Goal: Task Accomplishment & Management: Complete application form

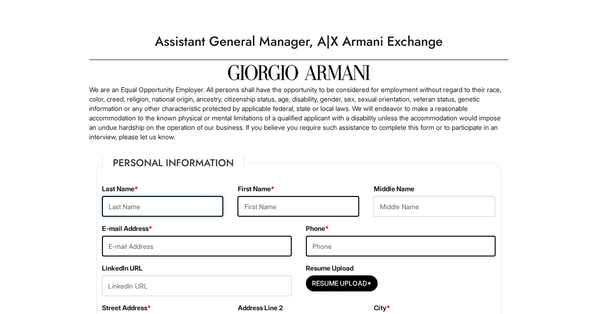
click at [170, 201] on input "text" at bounding box center [163, 206] width 122 height 21
type input "Guvenc"
type input "Can"
type input "[EMAIL_ADDRESS][DOMAIN_NAME]"
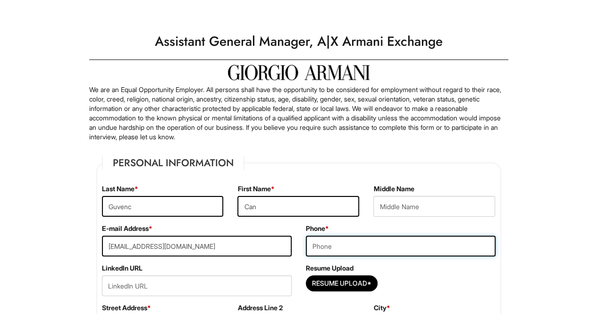
type input "6073405801"
type input "[STREET_ADDRESS]"
type input "[GEOGRAPHIC_DATA]"
select select "NJ"
type input "07047"
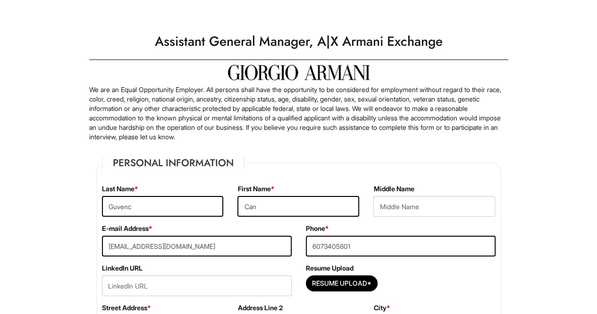
select select "[GEOGRAPHIC_DATA]"
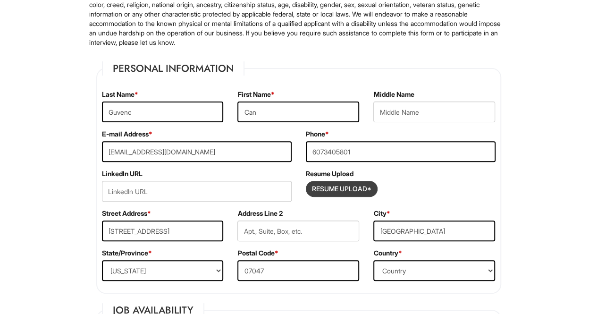
click at [365, 184] on input "Resume Upload*" at bounding box center [342, 188] width 71 height 15
type input "C:\fakepath\Resume-Can Guvenc.pdf"
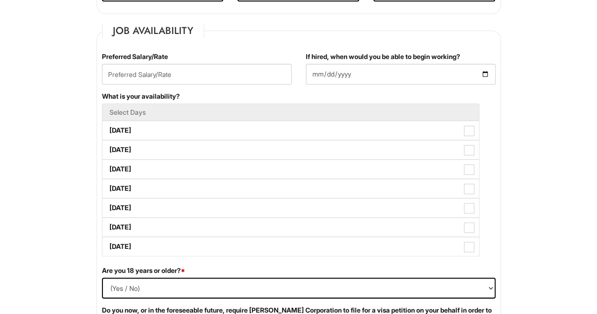
scroll to position [378, 0]
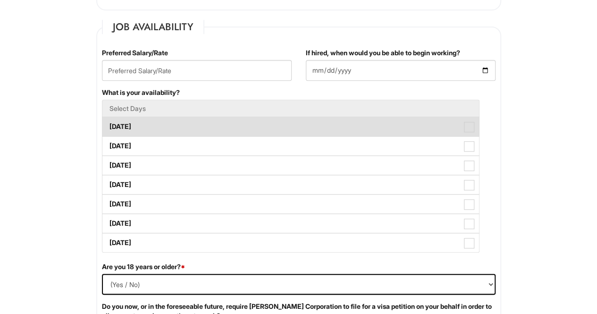
click at [136, 126] on label "[DATE]" at bounding box center [290, 126] width 377 height 19
click at [109, 125] on Available_Monday "[DATE]" at bounding box center [105, 122] width 6 height 6
checkbox Available_Monday "true"
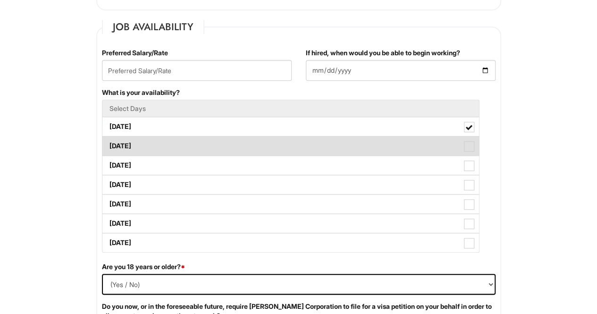
click at [138, 141] on label "[DATE]" at bounding box center [290, 145] width 377 height 19
click at [109, 141] on Available_Tuesday "[DATE]" at bounding box center [105, 141] width 6 height 6
checkbox Available_Tuesday "true"
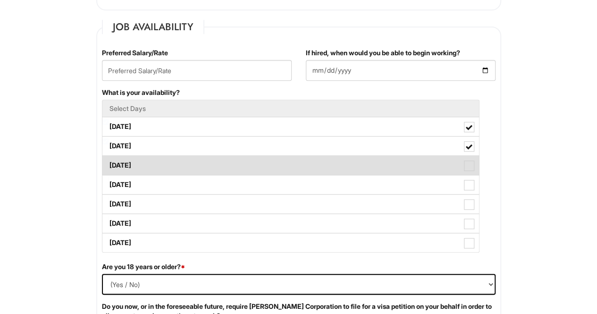
click at [144, 169] on label "[DATE]" at bounding box center [290, 165] width 377 height 19
click at [109, 164] on Available_Wednesday "[DATE]" at bounding box center [105, 161] width 6 height 6
checkbox Available_Wednesday "true"
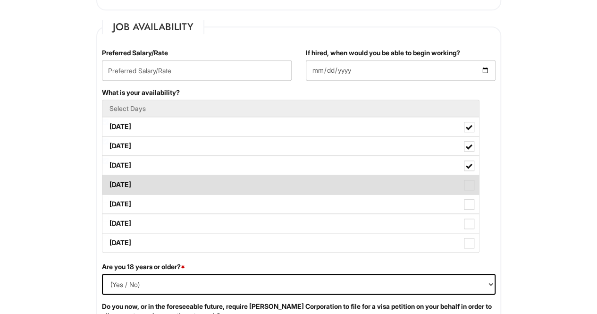
click at [149, 188] on label "[DATE]" at bounding box center [290, 184] width 377 height 19
click at [109, 183] on Available_Thursday "[DATE]" at bounding box center [105, 180] width 6 height 6
checkbox Available_Thursday "true"
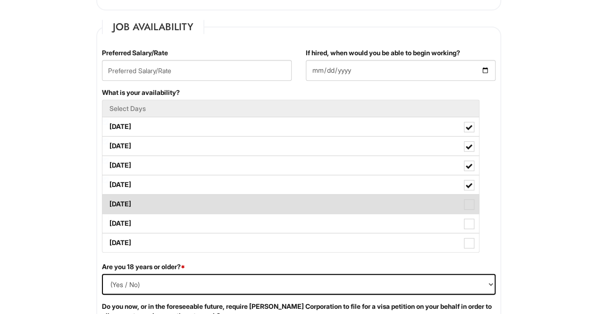
click at [149, 201] on label "[DATE]" at bounding box center [290, 204] width 377 height 19
click at [109, 201] on Available_Friday "[DATE]" at bounding box center [105, 199] width 6 height 6
checkbox Available_Friday "true"
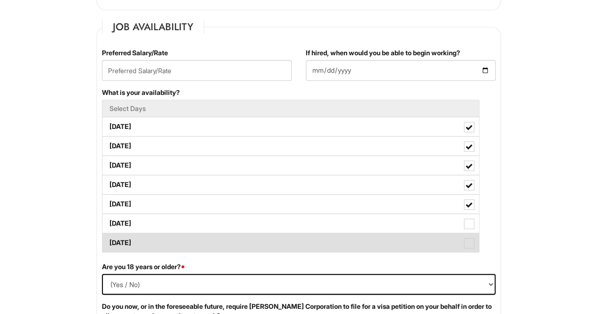
click at [121, 235] on label "[DATE]" at bounding box center [290, 242] width 377 height 19
click at [109, 235] on Available_Sunday "[DATE]" at bounding box center [105, 238] width 6 height 6
checkbox Available_Sunday "true"
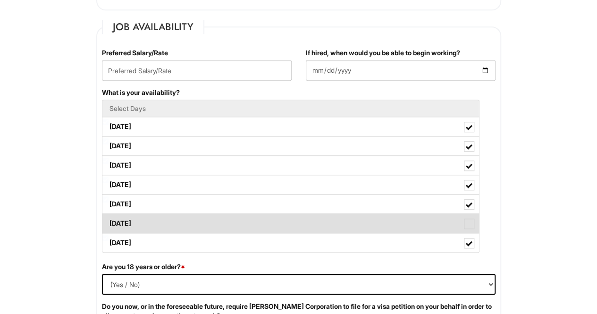
click at [124, 226] on label "[DATE]" at bounding box center [290, 223] width 377 height 19
click at [109, 222] on Available_Saturday "[DATE]" at bounding box center [105, 219] width 6 height 6
checkbox Available_Saturday "true"
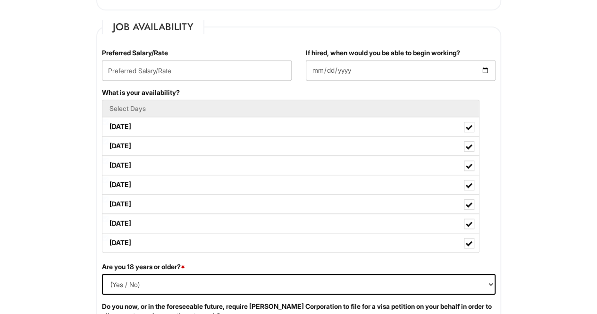
click at [148, 270] on div "Are you 18 years or older? * (Yes / No) Yes No" at bounding box center [299, 282] width 408 height 40
click at [129, 287] on select "(Yes / No) Yes No" at bounding box center [299, 284] width 394 height 21
select select "Yes"
click at [102, 274] on select "(Yes / No) Yes No" at bounding box center [299, 284] width 394 height 21
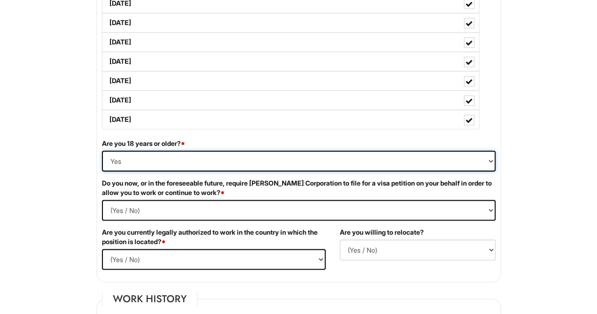
scroll to position [520, 0]
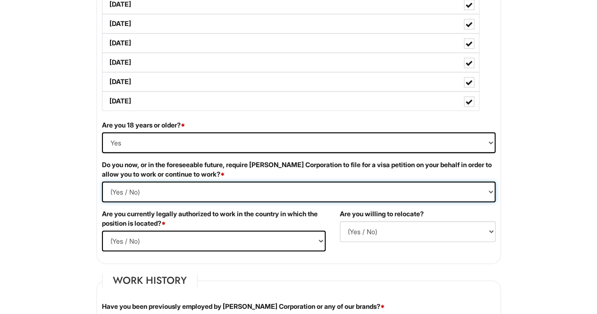
click at [166, 189] on Required "(Yes / No) Yes No" at bounding box center [299, 191] width 394 height 21
select Required "No"
click at [102, 181] on Required "(Yes / No) Yes No" at bounding box center [299, 191] width 394 height 21
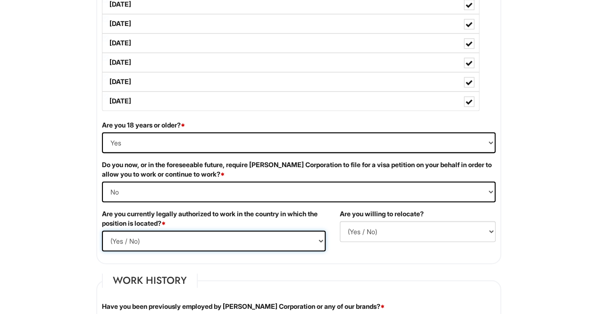
click at [168, 238] on select "(Yes / No) Yes No" at bounding box center [214, 240] width 224 height 21
select select "Yes"
click at [102, 230] on select "(Yes / No) Yes No" at bounding box center [214, 240] width 224 height 21
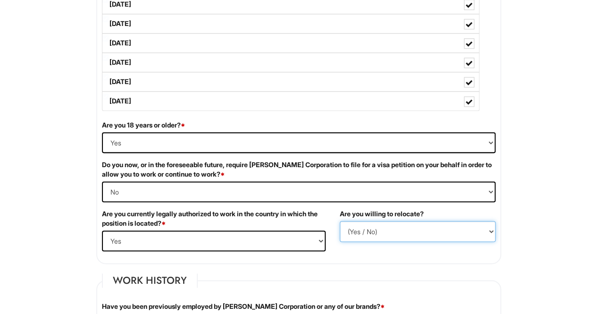
click at [341, 231] on select "(Yes / No) No Yes" at bounding box center [418, 231] width 156 height 21
select select "Y"
click at [340, 221] on select "(Yes / No) No Yes" at bounding box center [418, 231] width 156 height 21
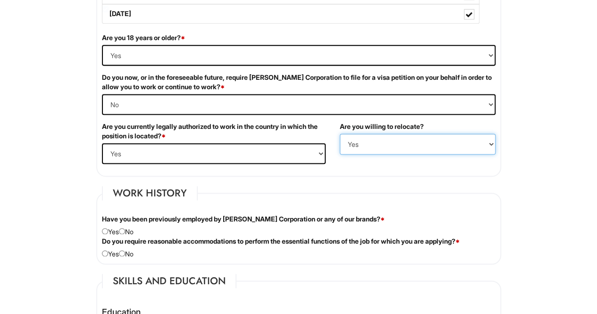
scroll to position [708, 0]
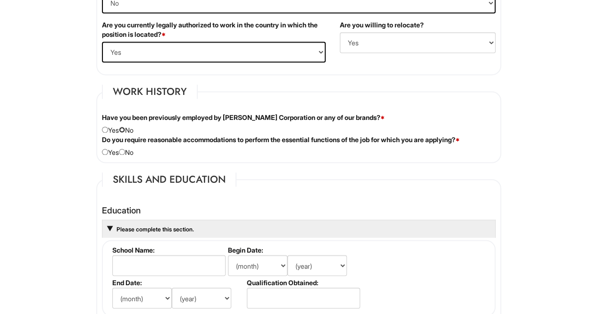
click at [125, 127] on input "radio" at bounding box center [122, 130] width 6 height 6
radio input "true"
click at [125, 152] on input "radio" at bounding box center [122, 152] width 6 height 6
radio input "true"
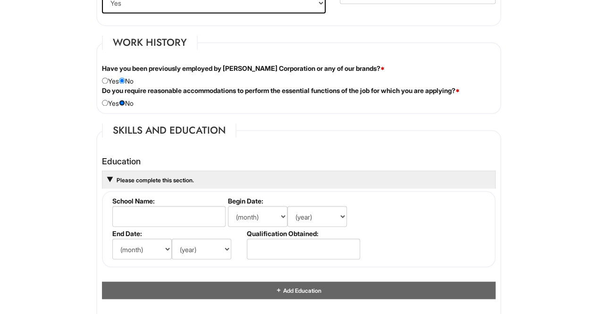
scroll to position [756, 0]
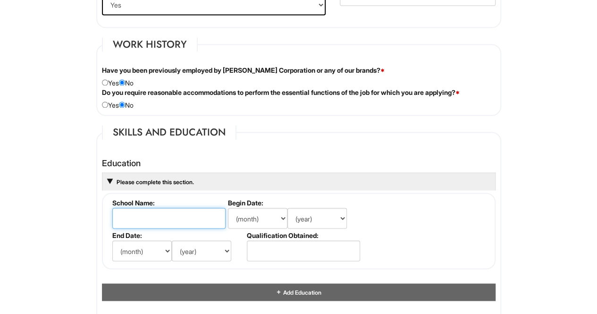
click at [153, 208] on input "text" at bounding box center [168, 218] width 113 height 21
type input "[GEOGRAPHIC_DATA]"
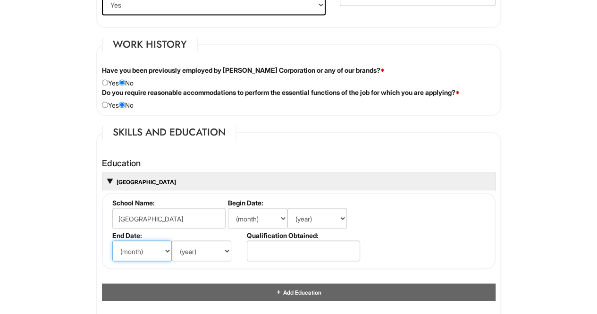
click at [151, 255] on select "(month) Jan Feb Mar Apr May Jun [DATE] Aug Sep Oct Nov Dec" at bounding box center [142, 250] width 60 height 21
select select "5"
click at [112, 240] on select "(month) Jan Feb Mar Apr May Jun [DATE] Aug Sep Oct Nov Dec" at bounding box center [142, 250] width 60 height 21
click at [198, 240] on select "(year) 2029 2028 2027 2026 2025 2024 2023 2022 2021 2020 2019 2018 2017 2016 20…" at bounding box center [202, 250] width 60 height 21
select select "2020"
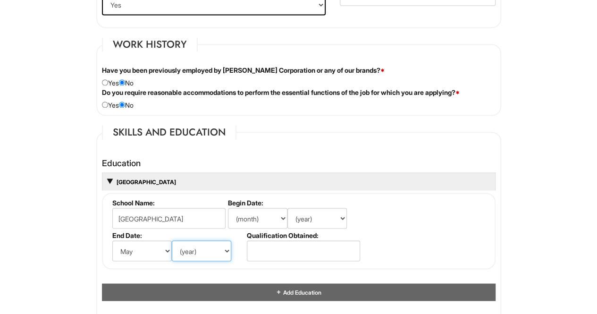
click at [172, 240] on select "(year) 2029 2028 2027 2026 2025 2024 2023 2022 2021 2020 2019 2018 2017 2016 20…" at bounding box center [202, 250] width 60 height 21
click at [276, 215] on select "(month) Jan Feb Mar Apr May Jun [DATE] Aug Sep Oct Nov Dec" at bounding box center [258, 218] width 60 height 21
select select "9"
click at [228, 208] on select "(month) Jan Feb Mar Apr May Jun [DATE] Aug Sep Oct Nov Dec" at bounding box center [258, 218] width 60 height 21
click at [315, 221] on select "(year) 2029 2028 2027 2026 2025 2024 2023 2022 2021 2020 2019 2018 2017 2016 20…" at bounding box center [318, 218] width 60 height 21
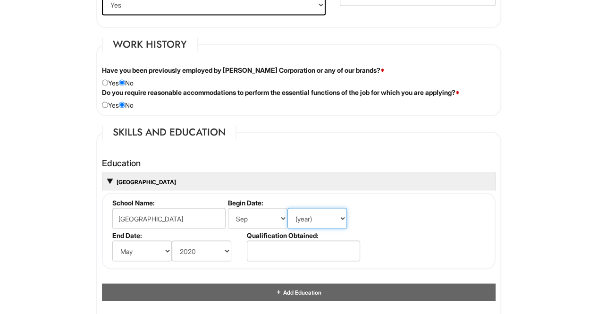
select select "2016"
click at [288, 208] on select "(year) 2029 2028 2027 2026 2025 2024 2023 2022 2021 2020 2019 2018 2017 2016 20…" at bounding box center [318, 218] width 60 height 21
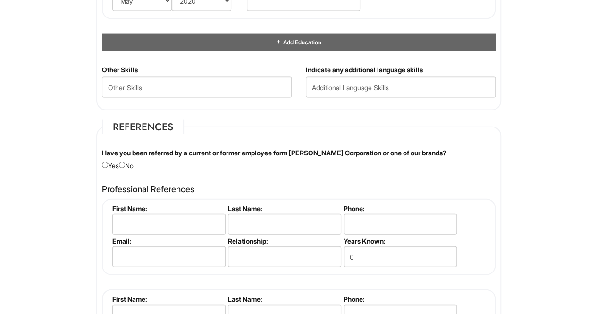
scroll to position [1039, 0]
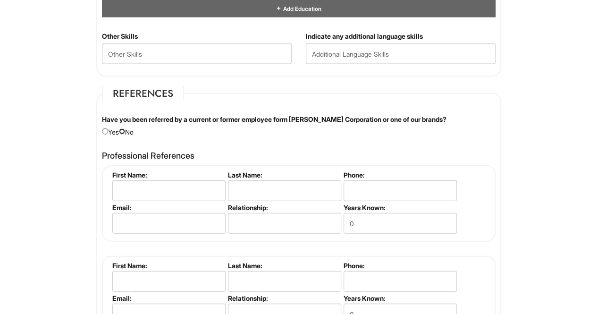
click at [125, 129] on input "radio" at bounding box center [122, 131] width 6 height 6
radio input "true"
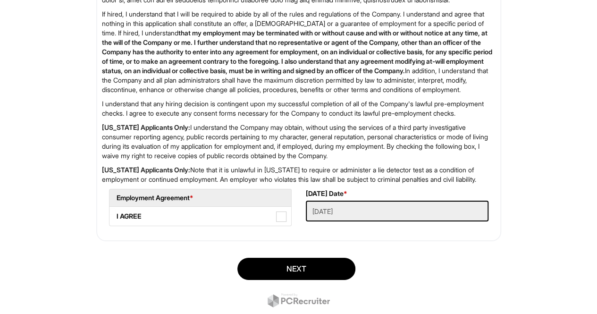
scroll to position [1559, 0]
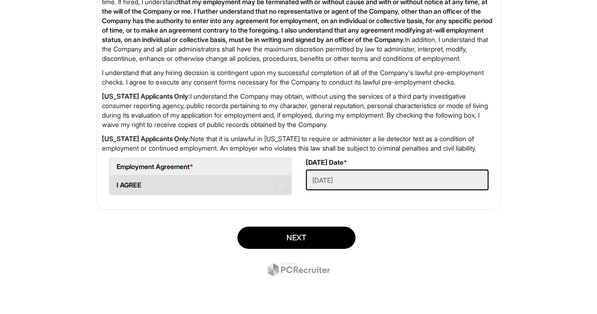
click at [238, 191] on label "I AGREE" at bounding box center [201, 185] width 182 height 19
click at [116, 184] on AGREE "I AGREE" at bounding box center [113, 181] width 6 height 6
checkbox AGREE "true"
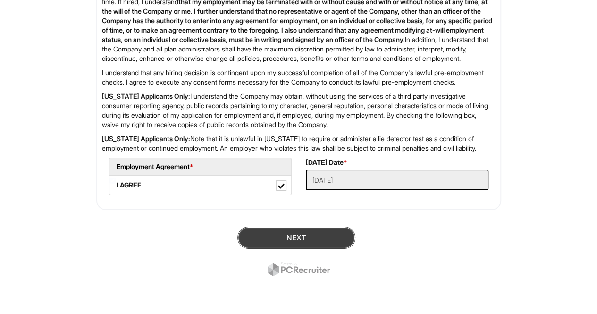
click at [284, 237] on button "Next" at bounding box center [297, 238] width 118 height 22
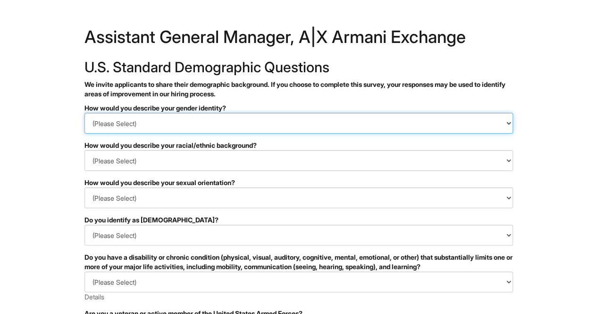
click at [146, 123] on select "(Please Select) Man Woman [DEMOGRAPHIC_DATA] I prefer to self-describe I don't …" at bounding box center [299, 123] width 429 height 21
select select "Man"
click at [85, 113] on select "(Please Select) Man Woman [DEMOGRAPHIC_DATA] I prefer to self-describe I don't …" at bounding box center [299, 123] width 429 height 21
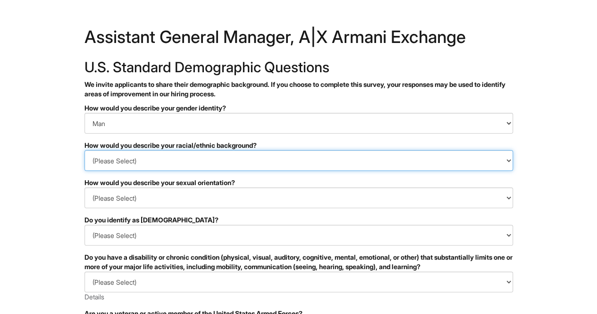
click at [121, 163] on select "(Please Select) [DEMOGRAPHIC_DATA] or of [DEMOGRAPHIC_DATA] descent [DEMOGRAPHI…" at bounding box center [299, 160] width 429 height 21
select select "White or European"
click at [85, 150] on select "(Please Select) Black or of African descent East Asian Hispanic, Latinx or of S…" at bounding box center [299, 160] width 429 height 21
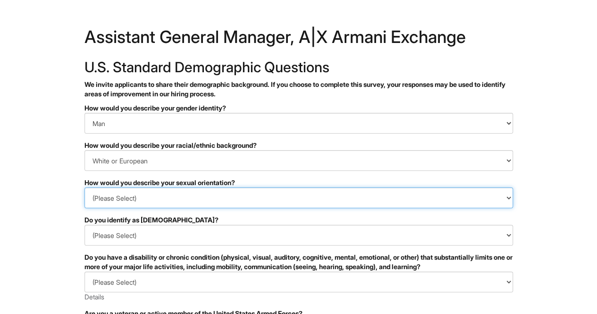
click at [121, 206] on select "(Please Select) Asexual Bisexual and/or pansexual Gay Heterosexual Lesbian Quee…" at bounding box center [299, 197] width 429 height 21
click at [85, 187] on select "(Please Select) Asexual Bisexual and/or pansexual Gay Heterosexual Lesbian Quee…" at bounding box center [299, 197] width 429 height 21
click at [122, 196] on select "(Please Select) Asexual Bisexual and/or pansexual Gay Heterosexual Lesbian Quee…" at bounding box center [299, 197] width 429 height 21
select select "Heterosexual"
click at [85, 187] on select "(Please Select) Asexual Bisexual and/or pansexual Gay Heterosexual Lesbian Quee…" at bounding box center [299, 197] width 429 height 21
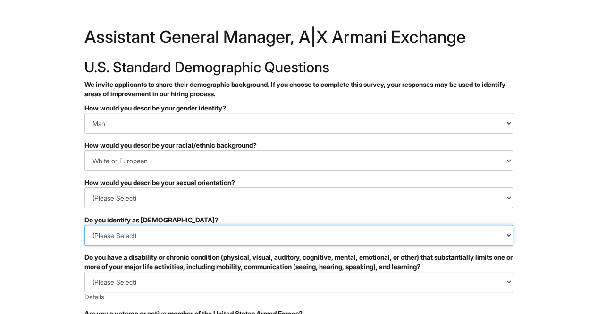
click at [124, 239] on select "(Please Select) Yes No I prefer to self-describe I don't wish to answer" at bounding box center [299, 235] width 429 height 21
select select "No"
click at [85, 225] on select "(Please Select) Yes No I prefer to self-describe I don't wish to answer" at bounding box center [299, 235] width 429 height 21
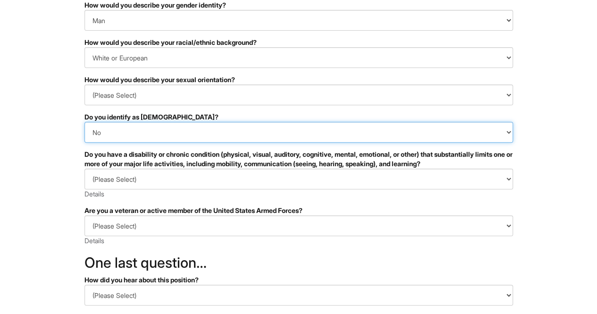
scroll to position [142, 0]
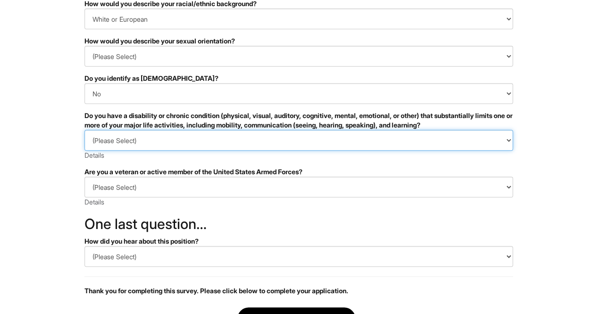
click at [136, 133] on select "(Please Select) YES, I HAVE A DISABILITY (or previously had a disability) NO, I…" at bounding box center [299, 140] width 429 height 21
select select "NO, I DON'T HAVE A DISABILITY"
click at [85, 130] on select "(Please Select) YES, I HAVE A DISABILITY (or previously had a disability) NO, I…" at bounding box center [299, 140] width 429 height 21
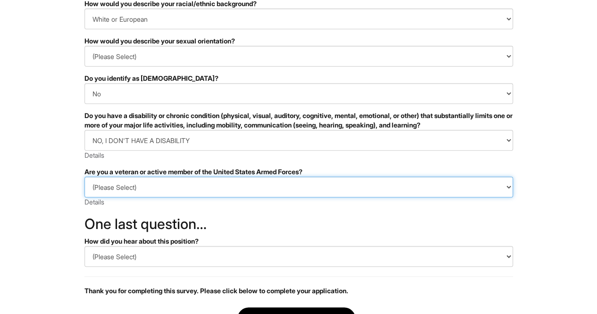
click at [143, 183] on select "(Please Select) I IDENTIFY AS ONE OR MORE OF THE CLASSIFICATIONS OF PROTECTED V…" at bounding box center [299, 187] width 429 height 21
select select "I AM NOT A PROTECTED VETERAN"
click at [85, 177] on select "(Please Select) I IDENTIFY AS ONE OR MORE OF THE CLASSIFICATIONS OF PROTECTED V…" at bounding box center [299, 187] width 429 height 21
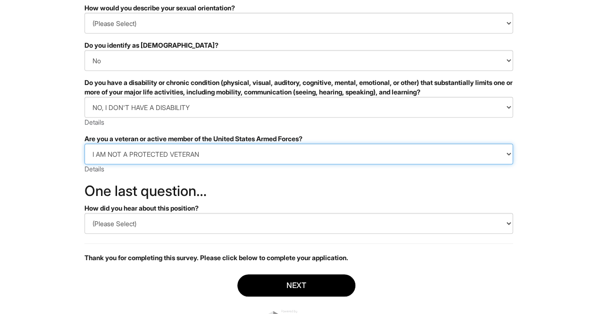
scroll to position [189, 0]
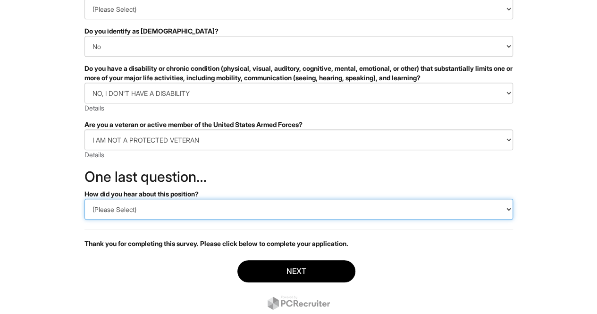
click at [128, 212] on select "(Please Select) CareerBuilder Indeed LinkedIn Monster Referral Other" at bounding box center [299, 209] width 429 height 21
select select "LinkedIn"
click at [85, 199] on select "(Please Select) CareerBuilder Indeed LinkedIn Monster Referral Other" at bounding box center [299, 209] width 429 height 21
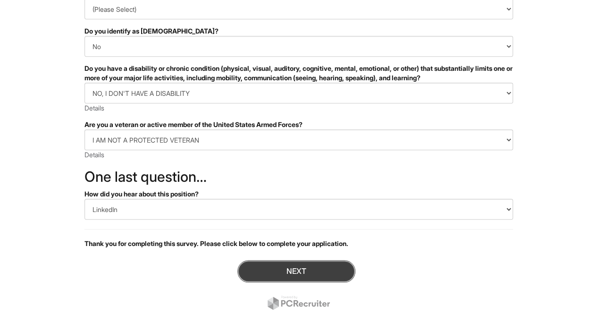
click at [297, 265] on button "Next" at bounding box center [297, 271] width 118 height 22
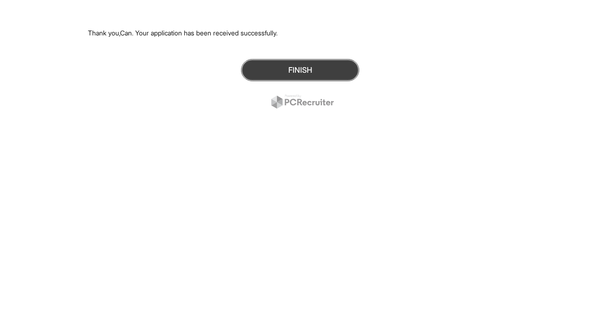
click at [309, 77] on button "Finish" at bounding box center [300, 70] width 118 height 22
